Goal: Information Seeking & Learning: Learn about a topic

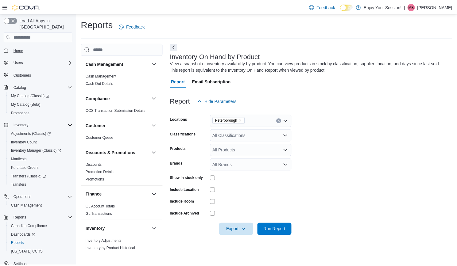
scroll to position [153, 0]
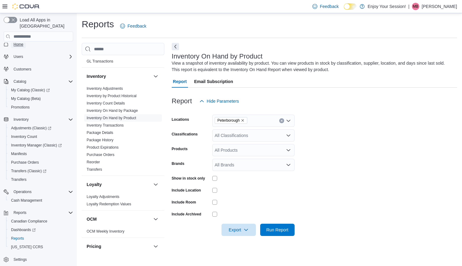
click at [17, 42] on span "Home" at bounding box center [19, 44] width 10 height 5
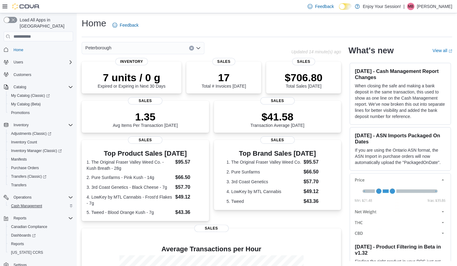
scroll to position [93, 0]
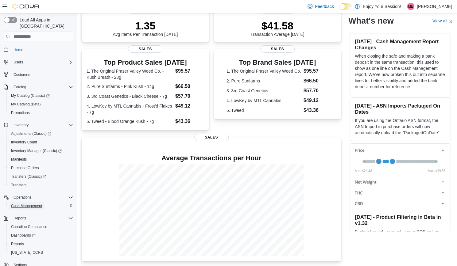
click at [32, 203] on span "Cash Management" at bounding box center [26, 206] width 31 height 7
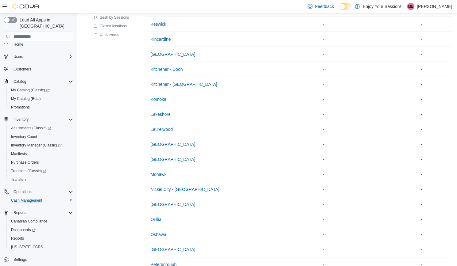
scroll to position [443, 0]
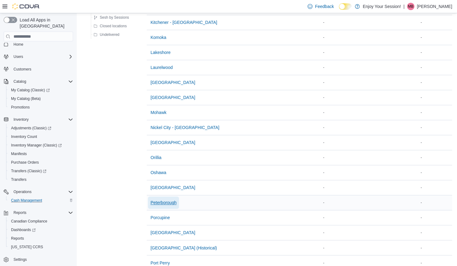
click at [164, 201] on span "Peterborough" at bounding box center [163, 203] width 26 height 6
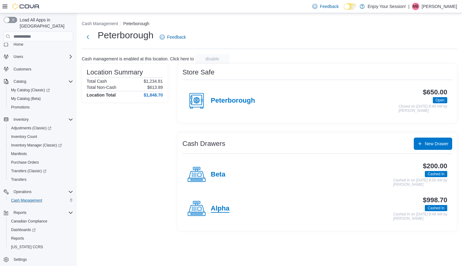
click at [221, 206] on h4 "Alpha" at bounding box center [220, 209] width 19 height 8
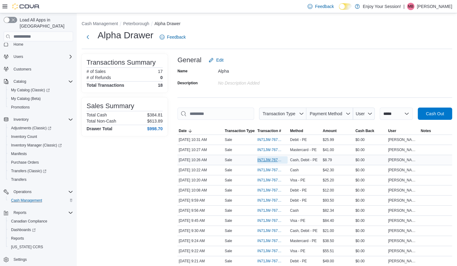
click at [266, 160] on span "IN71JW-7671629" at bounding box center [269, 160] width 24 height 5
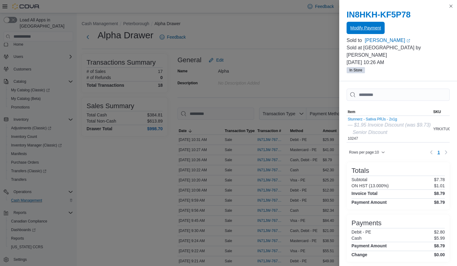
click at [363, 30] on span "Modify Payment" at bounding box center [365, 28] width 31 height 6
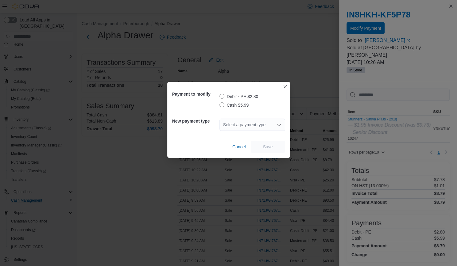
click at [222, 96] on label "Debit - PE $2.80" at bounding box center [238, 96] width 39 height 7
click at [238, 126] on div "Select a payment type" at bounding box center [252, 125] width 66 height 12
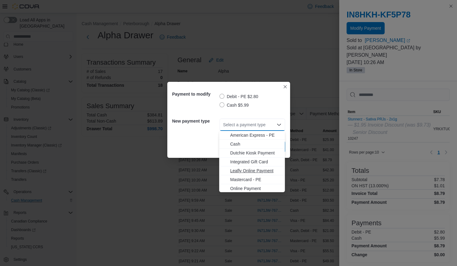
scroll to position [10, 0]
click at [237, 191] on button "Visa - PE" at bounding box center [252, 188] width 66 height 9
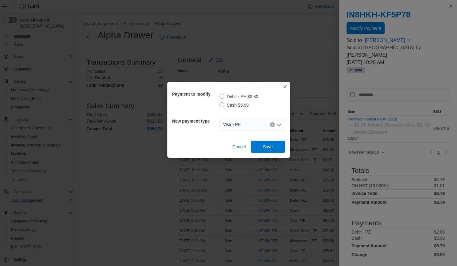
click at [269, 154] on div "Payment to modify Debit - PE $2.80 Cash $5.99 New payment type Visa - PE Combo …" at bounding box center [228, 120] width 123 height 76
click at [269, 148] on span "Save" at bounding box center [268, 147] width 10 height 6
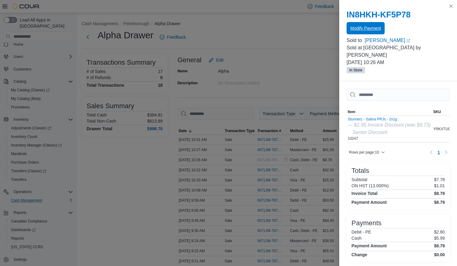
scroll to position [0, 0]
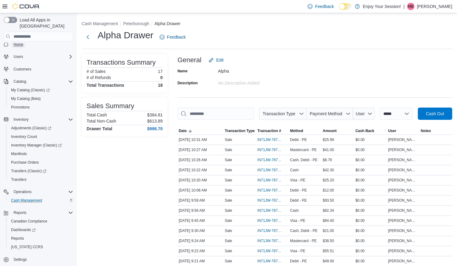
click at [20, 42] on span "Home" at bounding box center [19, 44] width 10 height 5
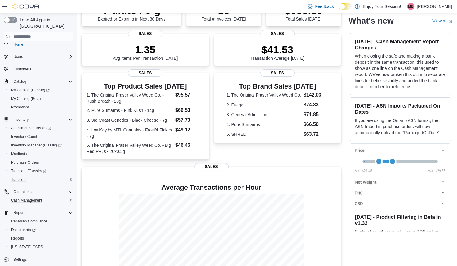
scroll to position [80, 0]
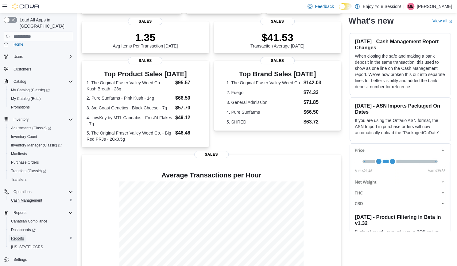
click at [17, 236] on span "Reports" at bounding box center [17, 238] width 13 height 5
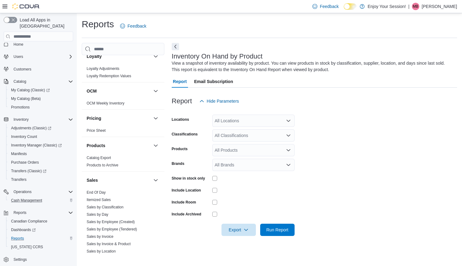
scroll to position [298, 0]
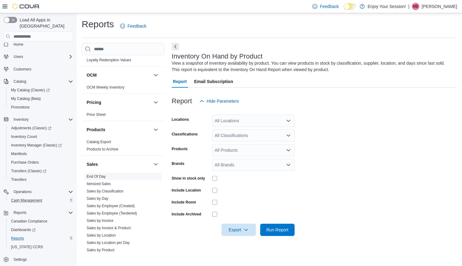
click at [103, 176] on link "End Of Day" at bounding box center [96, 177] width 19 height 4
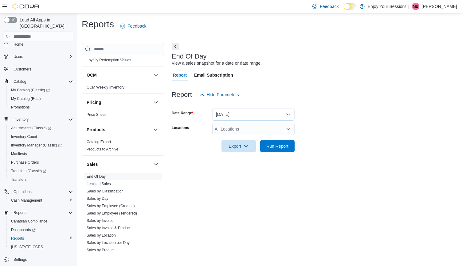
click at [244, 118] on button "[DATE]" at bounding box center [253, 114] width 82 height 12
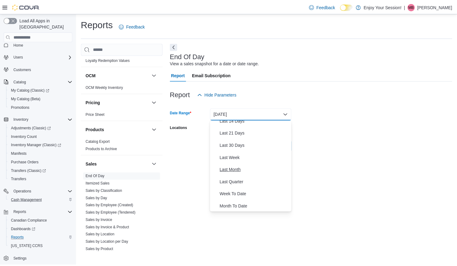
scroll to position [68, 0]
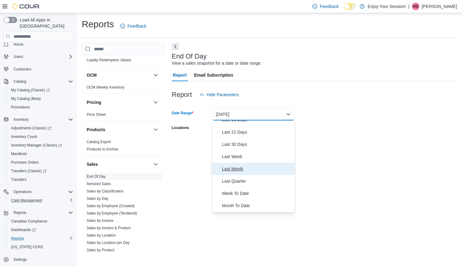
click at [251, 172] on span "Last Month" at bounding box center [257, 168] width 70 height 7
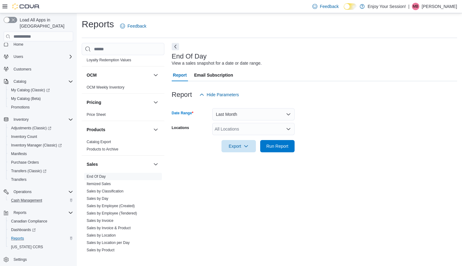
click at [228, 129] on div "All Locations" at bounding box center [253, 129] width 82 height 12
type input "***"
click at [246, 141] on span "Peterborough" at bounding box center [238, 140] width 26 height 6
click at [346, 149] on form "Date Range Last Month Locations [GEOGRAPHIC_DATA] Export Run Report" at bounding box center [314, 127] width 285 height 52
click at [281, 148] on span "Run Report" at bounding box center [277, 146] width 22 height 6
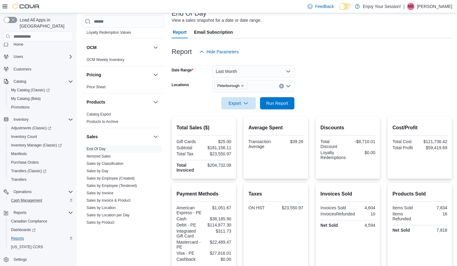
scroll to position [42, 0]
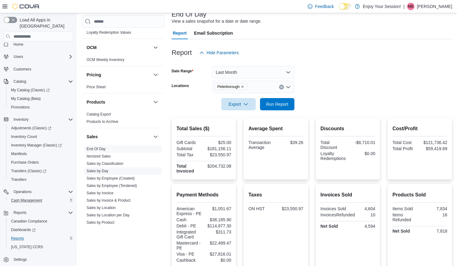
click at [114, 170] on span "Sales by Day" at bounding box center [123, 171] width 78 height 7
click at [104, 170] on link "Sales by Day" at bounding box center [98, 171] width 22 height 4
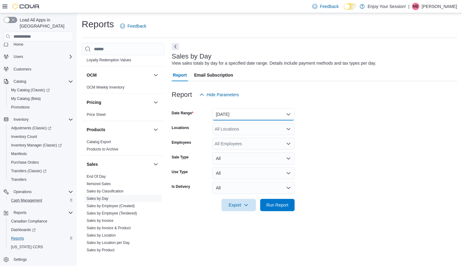
click at [259, 111] on button "[DATE]" at bounding box center [253, 114] width 82 height 12
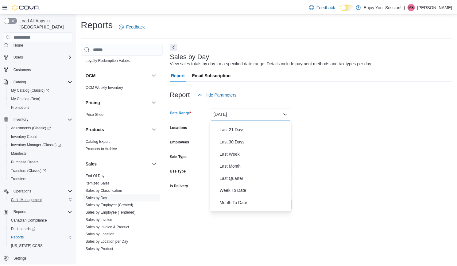
scroll to position [79, 0]
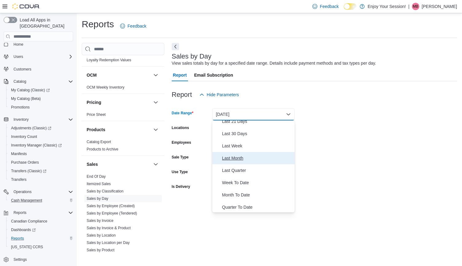
click at [240, 157] on span "Last Month" at bounding box center [257, 158] width 70 height 7
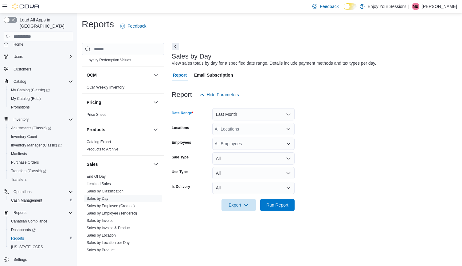
click at [250, 132] on div "All Locations" at bounding box center [253, 129] width 82 height 12
type input "***"
click at [247, 143] on button "Peterborough" at bounding box center [253, 139] width 82 height 9
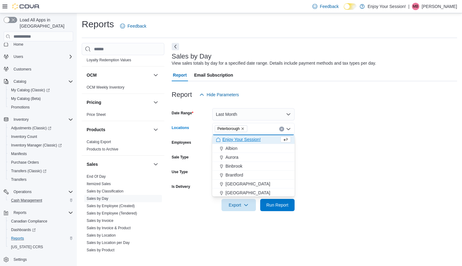
click at [357, 192] on form "Date Range Last Month Locations [GEOGRAPHIC_DATA] Combo box. Selected. [GEOGRAP…" at bounding box center [314, 156] width 285 height 110
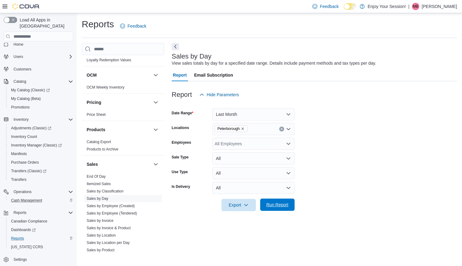
click at [273, 206] on span "Run Report" at bounding box center [277, 205] width 22 height 6
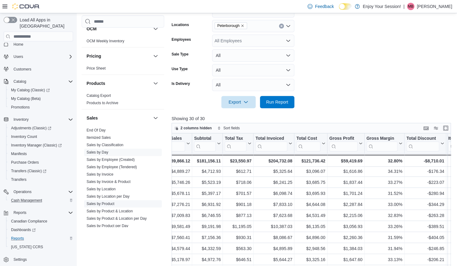
scroll to position [319, 0]
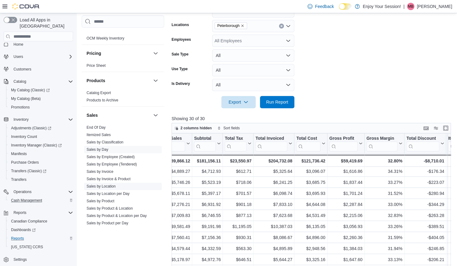
click at [115, 186] on link "Sales by Location" at bounding box center [101, 186] width 29 height 4
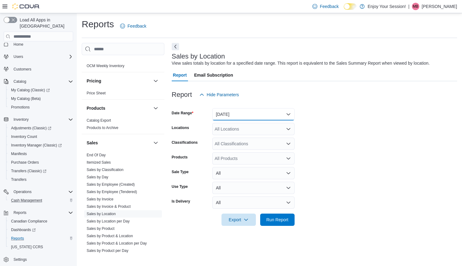
click at [252, 109] on button "[DATE]" at bounding box center [253, 114] width 82 height 12
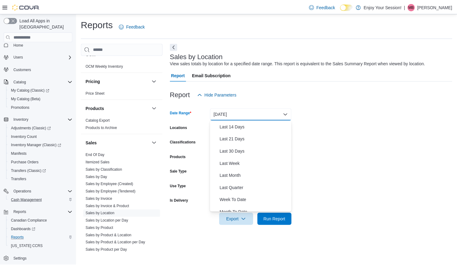
scroll to position [79, 0]
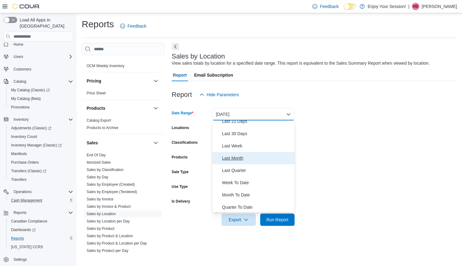
click at [237, 158] on span "Last Month" at bounding box center [257, 158] width 70 height 7
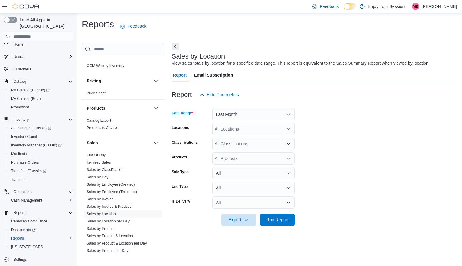
click at [238, 132] on div "All Locations" at bounding box center [253, 129] width 82 height 12
type input "***"
click at [236, 140] on span "Peterborough" at bounding box center [238, 140] width 26 height 6
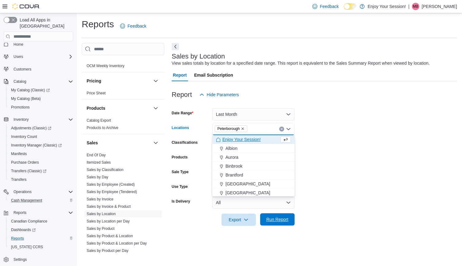
click at [274, 217] on span "Run Report" at bounding box center [277, 220] width 27 height 12
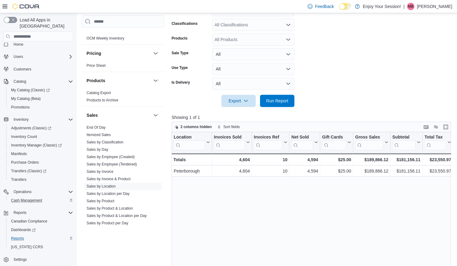
scroll to position [119, 0]
click at [124, 164] on link "Sales by Employee (Tendered)" at bounding box center [112, 164] width 50 height 4
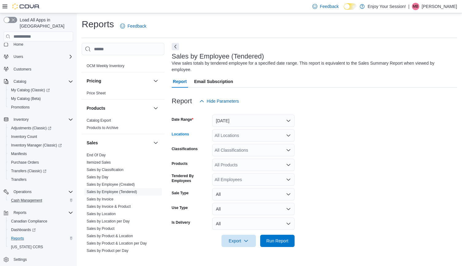
click at [235, 140] on div "All Locations" at bounding box center [253, 136] width 82 height 12
type input "***"
click at [243, 147] on span "Peterborough" at bounding box center [238, 146] width 26 height 6
click at [228, 125] on button "[DATE]" at bounding box center [253, 121] width 82 height 12
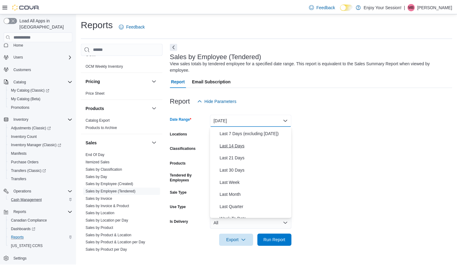
scroll to position [56, 0]
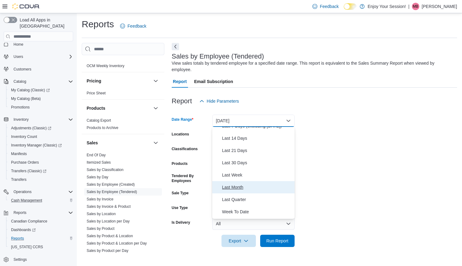
click at [239, 190] on span "Last Month" at bounding box center [257, 187] width 70 height 7
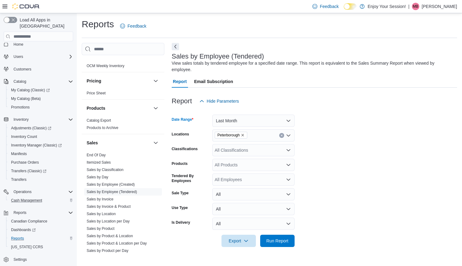
click at [351, 181] on form "Date Range Last Month Locations [GEOGRAPHIC_DATA] Classifications All Classific…" at bounding box center [314, 177] width 285 height 140
click at [271, 238] on span "Run Report" at bounding box center [277, 241] width 27 height 12
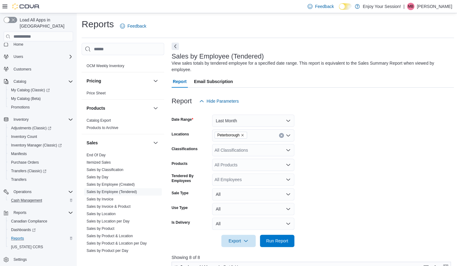
click at [176, 48] on button "Next" at bounding box center [175, 46] width 7 height 7
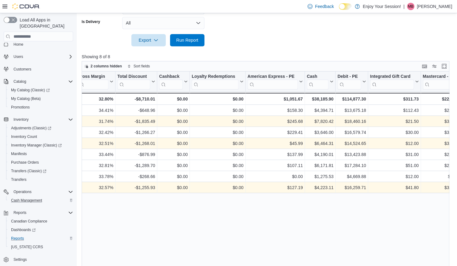
scroll to position [0, 521]
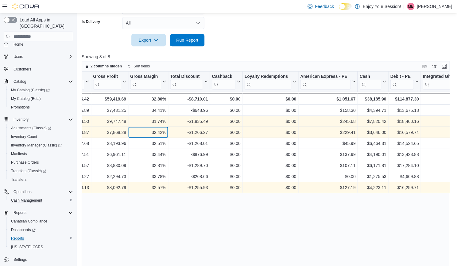
click at [164, 132] on div "32.42%" at bounding box center [148, 132] width 36 height 7
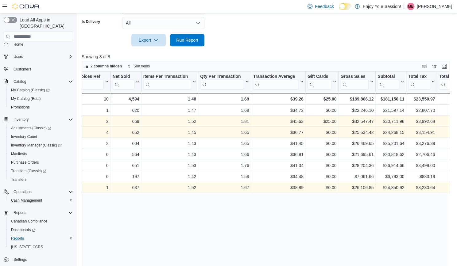
scroll to position [0, 102]
